Goal: Information Seeking & Learning: Learn about a topic

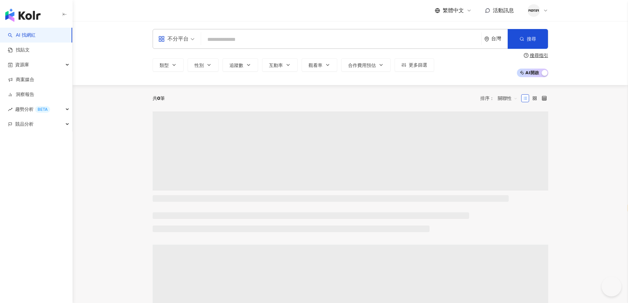
select select "*****"
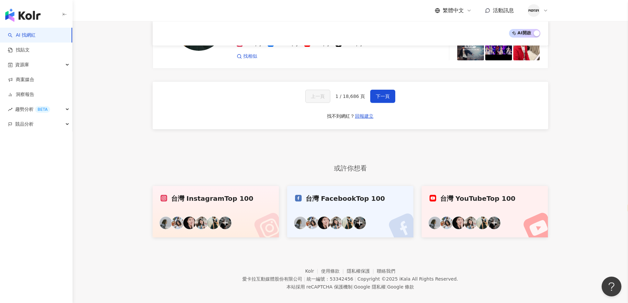
scroll to position [1162, 0]
click at [40, 66] on div "資源庫" at bounding box center [36, 64] width 72 height 15
click at [34, 112] on link "貼文收藏" at bounding box center [25, 109] width 18 height 7
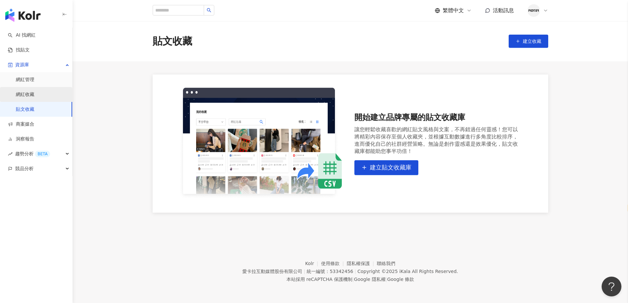
click at [34, 98] on link "網紅收藏" at bounding box center [25, 94] width 18 height 7
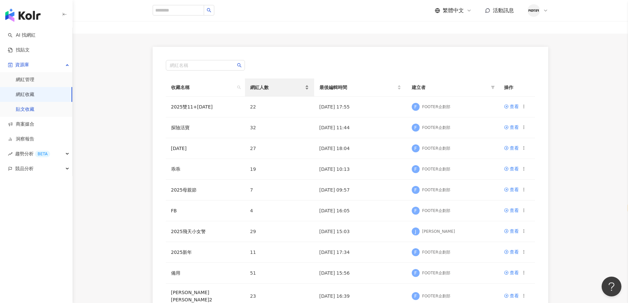
scroll to position [66, 0]
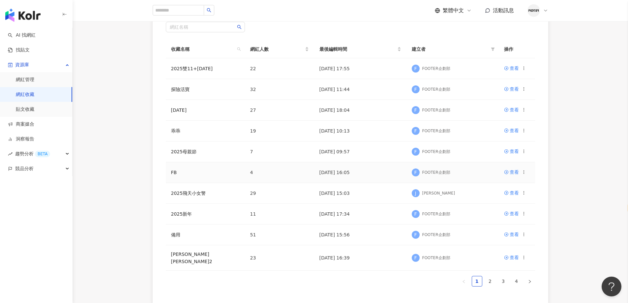
click at [250, 173] on span "4" at bounding box center [251, 172] width 3 height 5
click at [171, 171] on link "FB" at bounding box center [174, 172] width 6 height 5
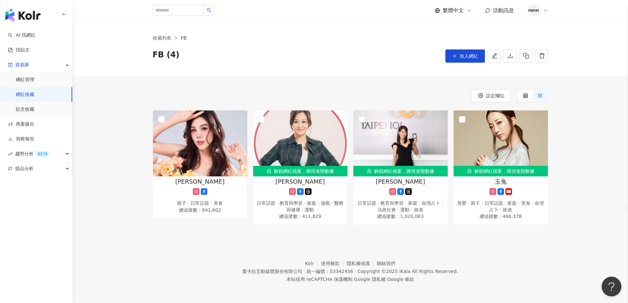
drag, startPoint x: 300, startPoint y: 6, endPoint x: 300, endPoint y: 10, distance: 3.6
click at [300, 6] on div "繁體中文 活動訊息" at bounding box center [350, 10] width 395 height 21
